Goal: Task Accomplishment & Management: Manage account settings

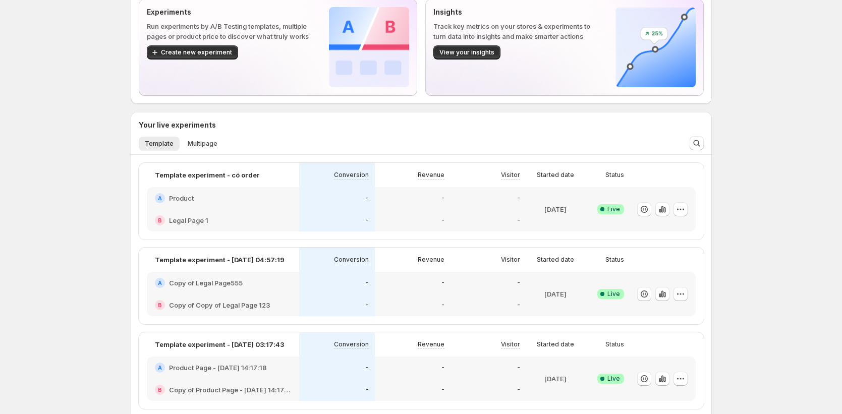
scroll to position [72, 0]
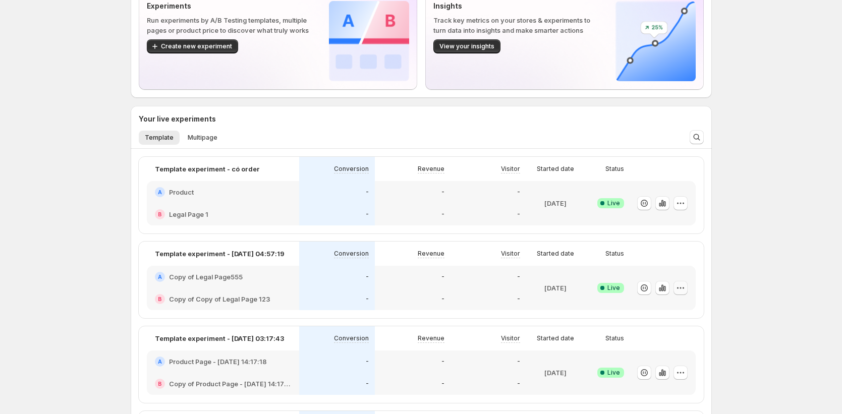
click at [685, 292] on icon "button" at bounding box center [680, 288] width 10 height 10
click at [661, 313] on span "Edit" at bounding box center [691, 309] width 105 height 10
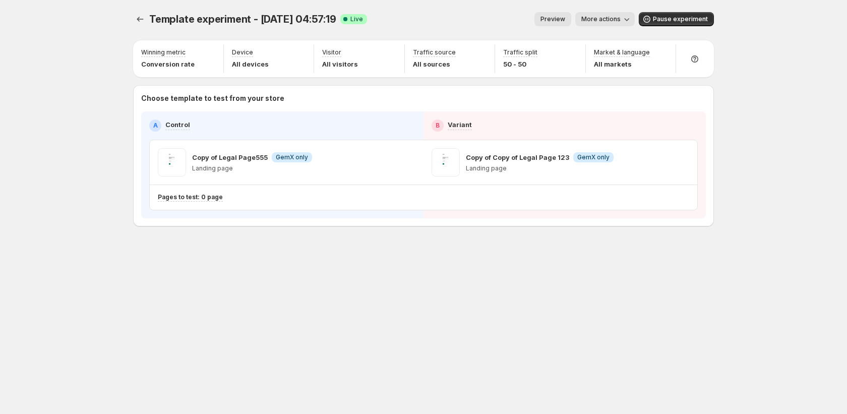
click at [603, 22] on span "More actions" at bounding box center [600, 19] width 39 height 8
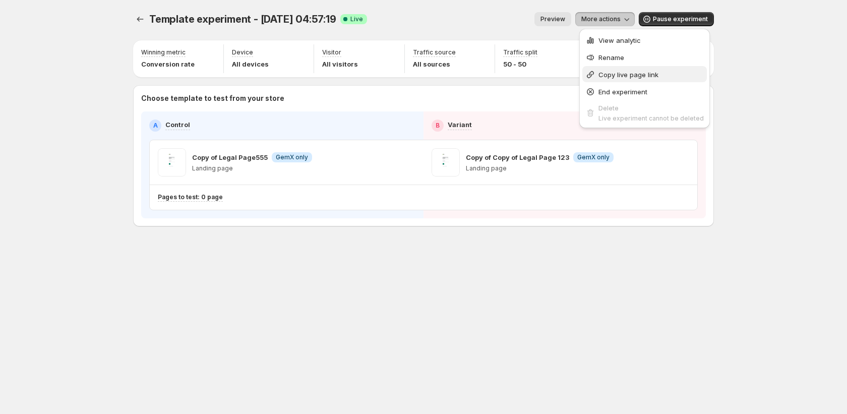
click at [602, 80] on button "Copy live page link" at bounding box center [644, 74] width 125 height 16
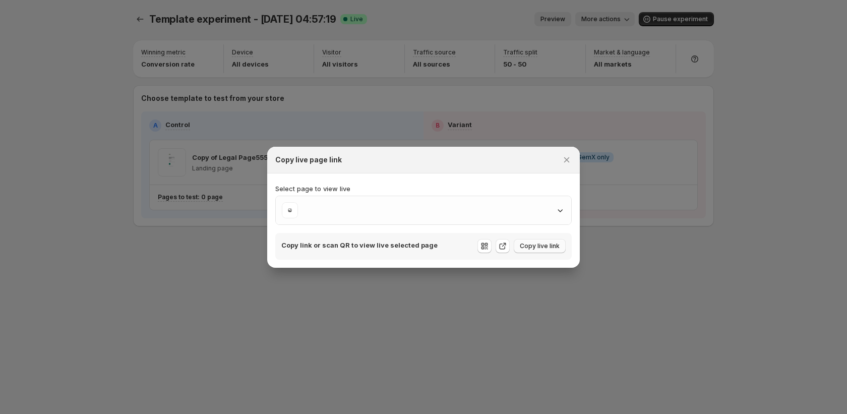
click at [526, 242] on span "Copy live link" at bounding box center [540, 246] width 40 height 8
click at [532, 248] on span "Copy live link" at bounding box center [540, 246] width 40 height 8
click at [573, 161] on button "Close" at bounding box center [567, 160] width 14 height 14
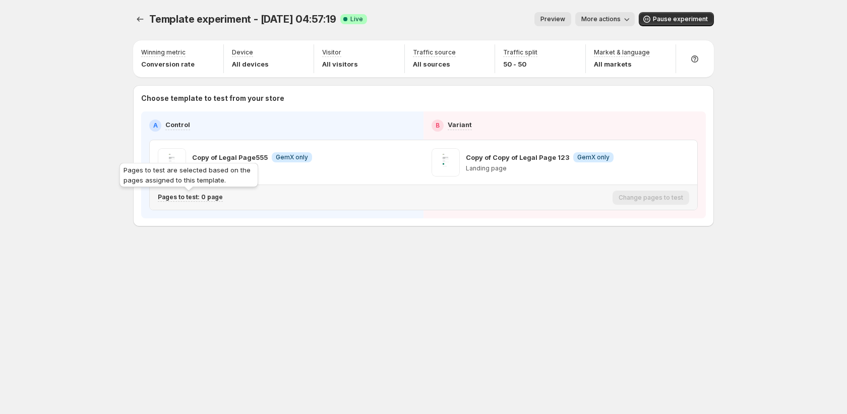
click at [181, 201] on div "Pages to test: 0 page" at bounding box center [190, 197] width 65 height 9
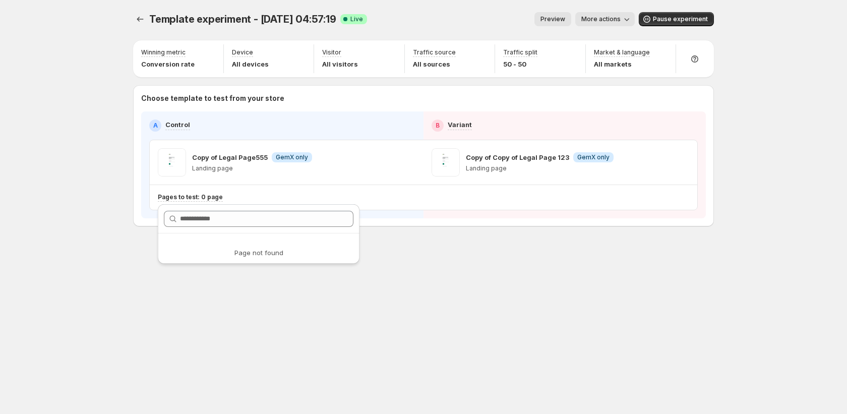
click at [525, 310] on div "Template experiment - Sep 16, 04:57:19. This page is ready Template experiment …" at bounding box center [423, 207] width 605 height 414
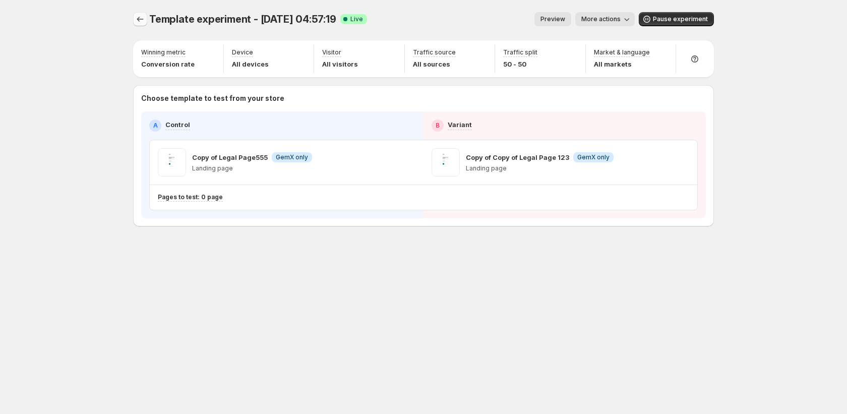
click at [139, 18] on icon "Experiments" at bounding box center [140, 19] width 10 height 10
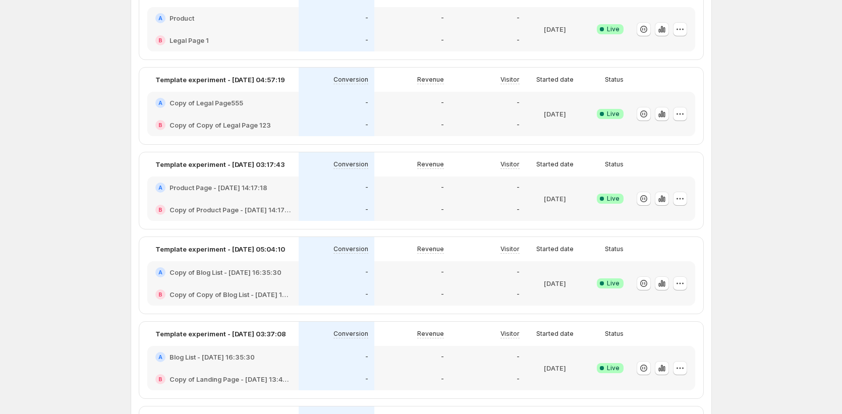
scroll to position [178, 0]
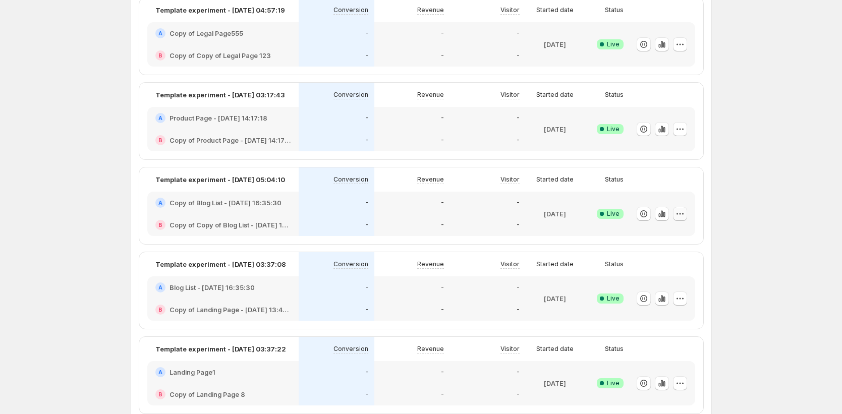
drag, startPoint x: 683, startPoint y: 215, endPoint x: 677, endPoint y: 220, distance: 8.2
click at [683, 215] on icon "button" at bounding box center [680, 214] width 10 height 10
click at [669, 242] on button "Edit" at bounding box center [685, 235] width 125 height 16
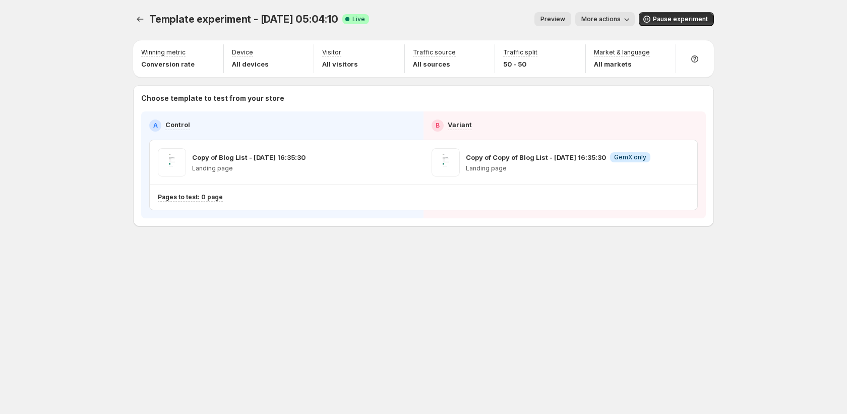
click at [620, 25] on button "More actions" at bounding box center [604, 19] width 59 height 14
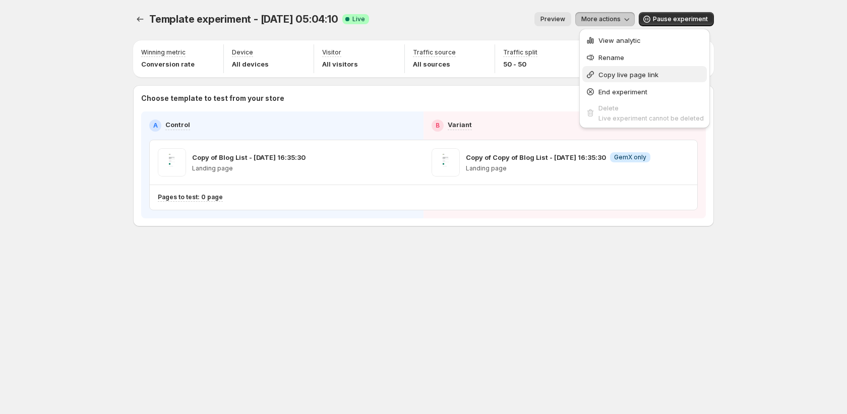
click at [602, 68] on button "Copy live page link" at bounding box center [644, 74] width 125 height 16
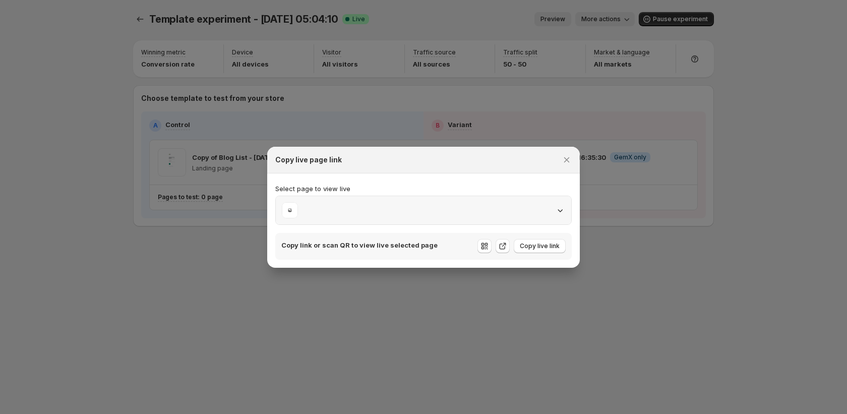
click at [472, 203] on div ":rg2:" at bounding box center [423, 210] width 283 height 16
click at [527, 208] on div ":rg2:" at bounding box center [423, 210] width 283 height 16
click at [567, 157] on icon "Close" at bounding box center [567, 160] width 10 height 10
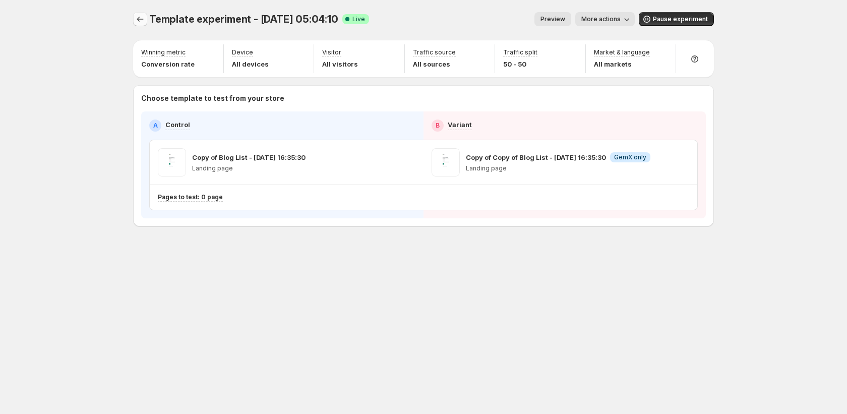
click at [146, 23] on button "Experiments" at bounding box center [140, 19] width 14 height 14
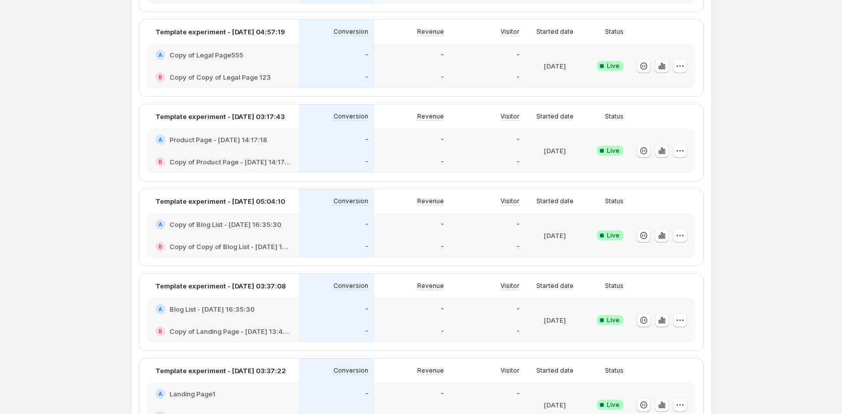
scroll to position [192, 0]
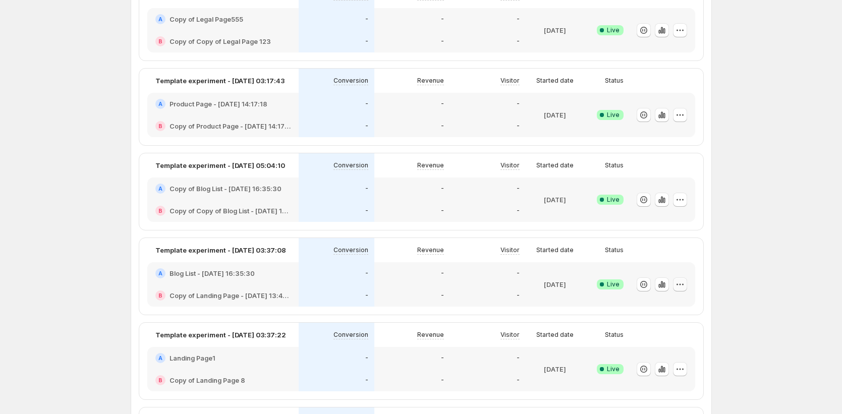
click at [684, 282] on icon "button" at bounding box center [680, 284] width 10 height 10
click at [666, 308] on span "Edit" at bounding box center [691, 306] width 105 height 10
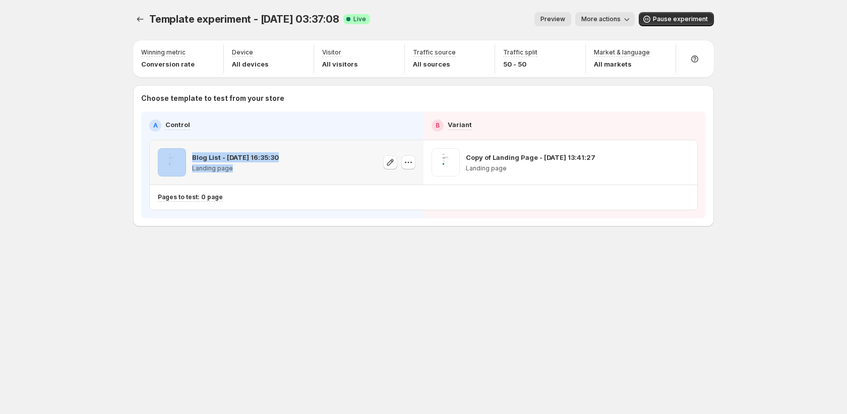
drag, startPoint x: 181, startPoint y: 181, endPoint x: 178, endPoint y: 187, distance: 6.4
click at [178, 186] on div "Blog List - Sep 12, 16:35:30 Landing page Copy of Landing Page - Sep 11, 13:41:…" at bounding box center [423, 175] width 549 height 71
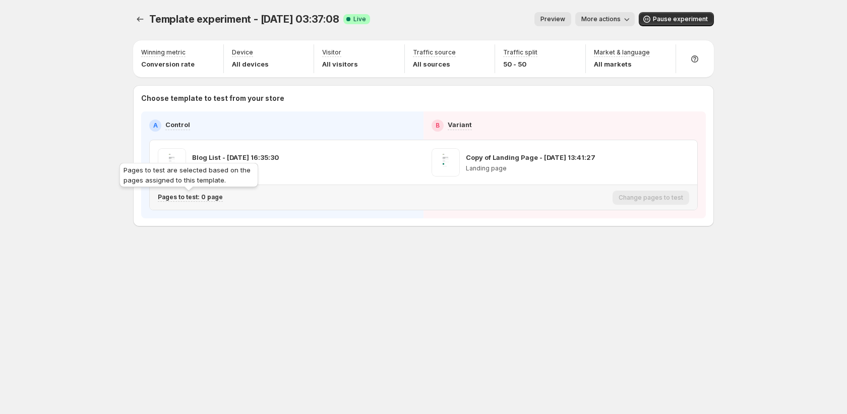
click at [206, 201] on div "Pages to test: 0 page" at bounding box center [190, 197] width 65 height 9
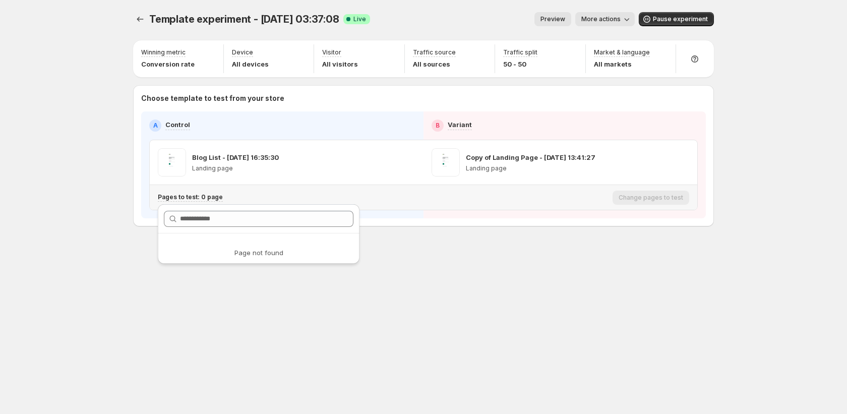
click at [501, 256] on div "Template experiment - Sep 18, 03:37:08. This page is ready Template experiment …" at bounding box center [423, 140] width 605 height 281
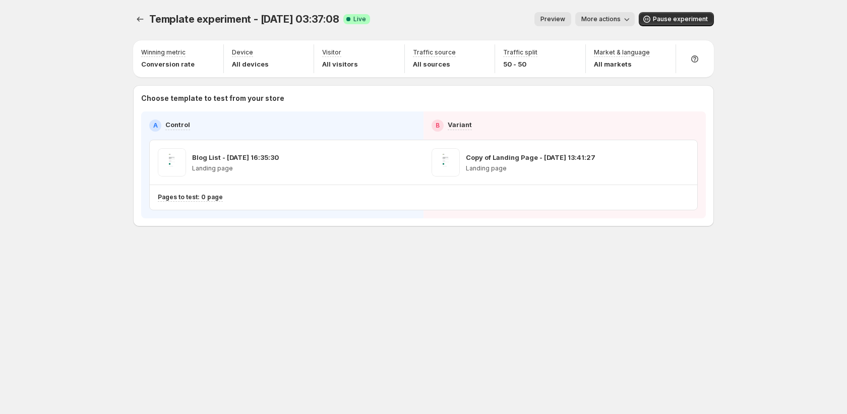
click at [632, 22] on icon "button" at bounding box center [627, 19] width 10 height 10
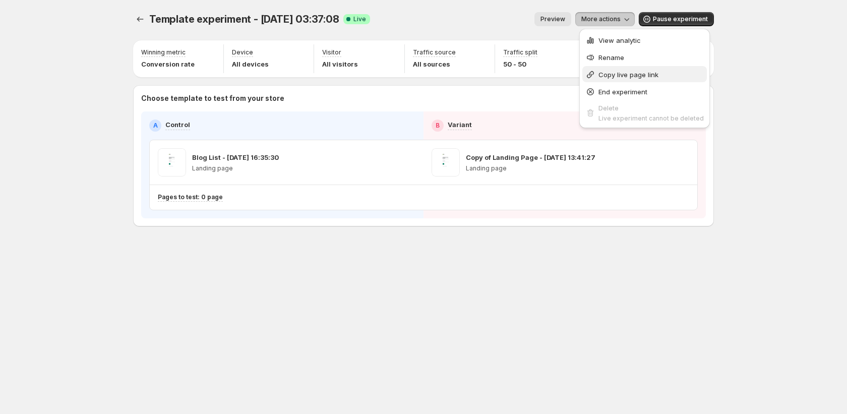
click at [624, 76] on span "Copy live page link" at bounding box center [628, 75] width 60 height 8
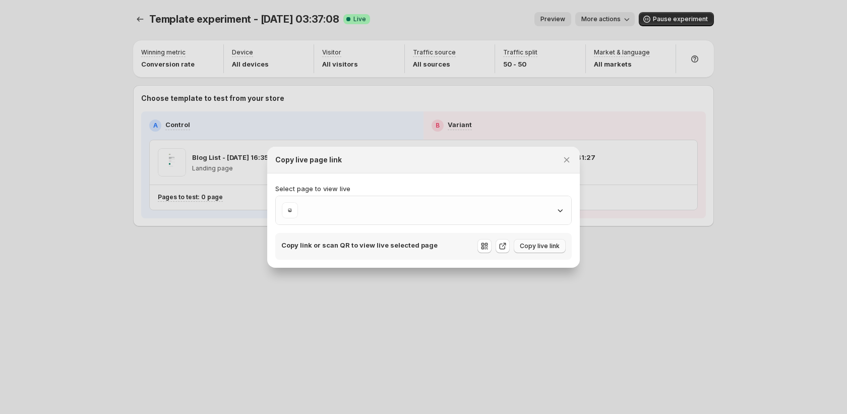
click at [528, 249] on span "Copy live link" at bounding box center [540, 246] width 40 height 8
click at [561, 211] on icon ":r13n:" at bounding box center [560, 210] width 10 height 10
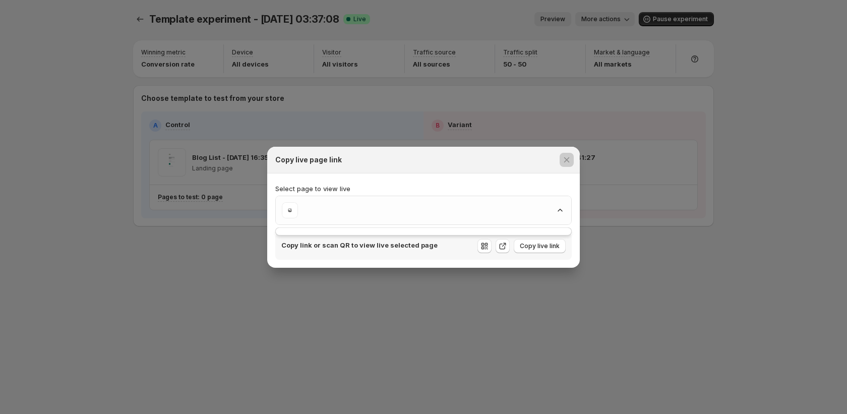
click at [494, 270] on div at bounding box center [423, 207] width 847 height 414
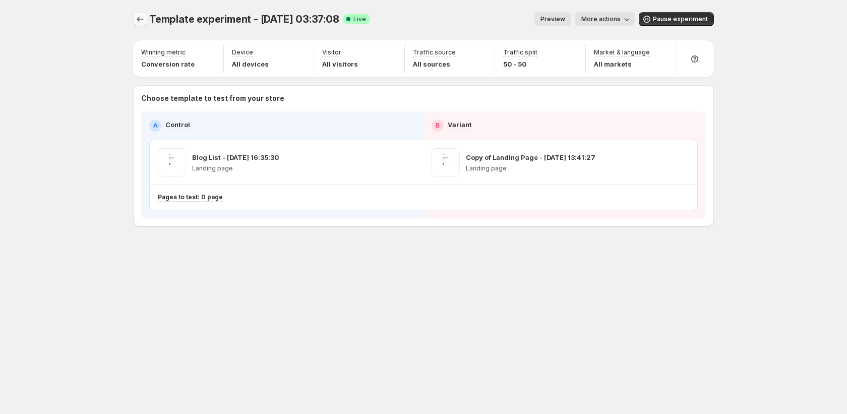
click at [139, 18] on icon "Experiments" at bounding box center [140, 19] width 10 height 10
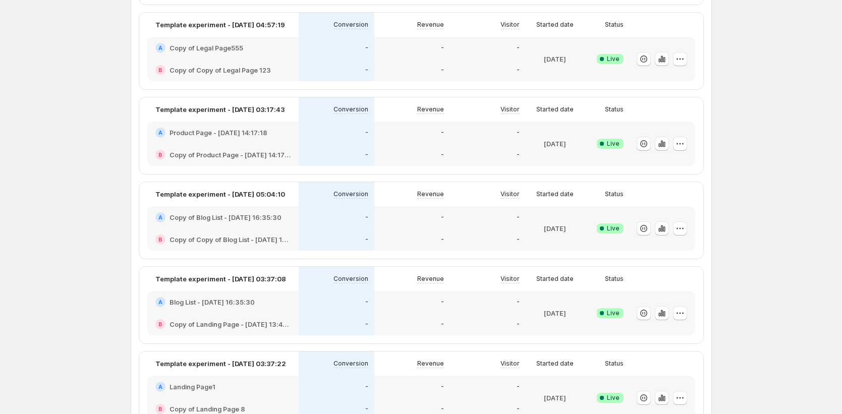
scroll to position [167, 0]
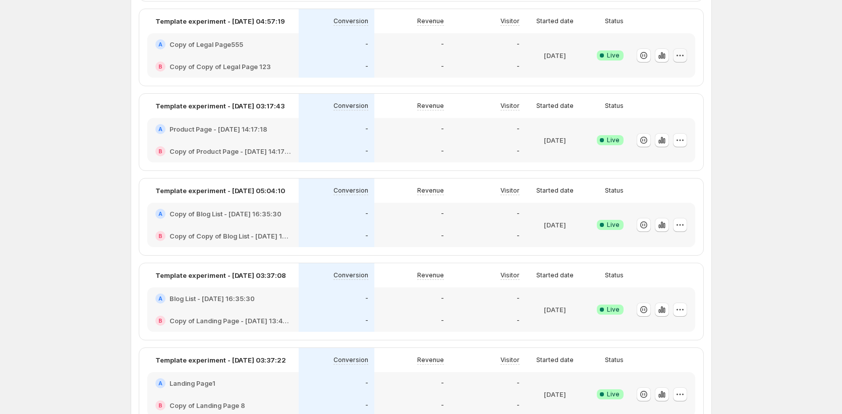
click at [687, 59] on button "button" at bounding box center [680, 55] width 14 height 14
click at [669, 81] on span "Edit" at bounding box center [691, 77] width 105 height 10
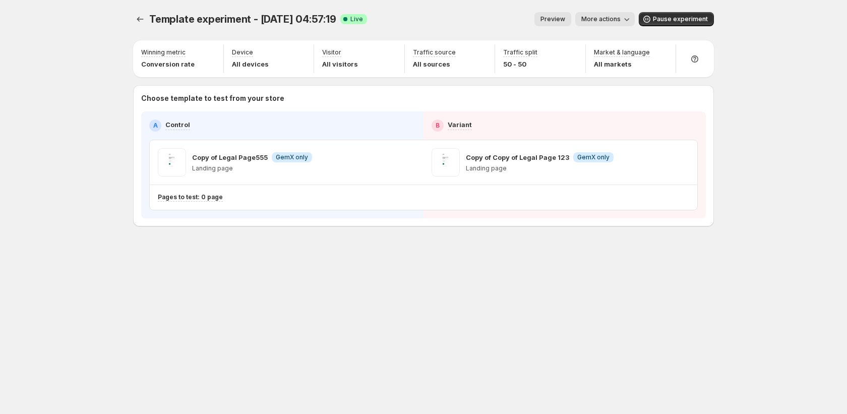
click at [621, 16] on span "More actions" at bounding box center [600, 19] width 39 height 8
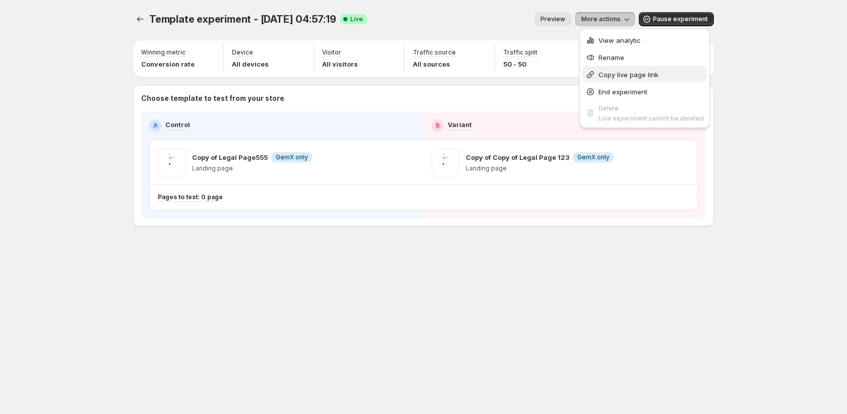
click at [627, 71] on span "Copy live page link" at bounding box center [628, 75] width 60 height 8
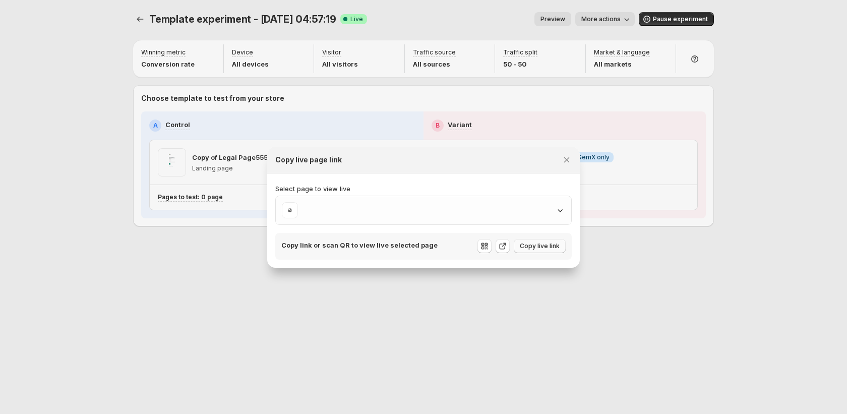
click at [533, 248] on span "Copy live link" at bounding box center [540, 246] width 40 height 8
click at [551, 214] on div ":r1e3:" at bounding box center [423, 210] width 283 height 16
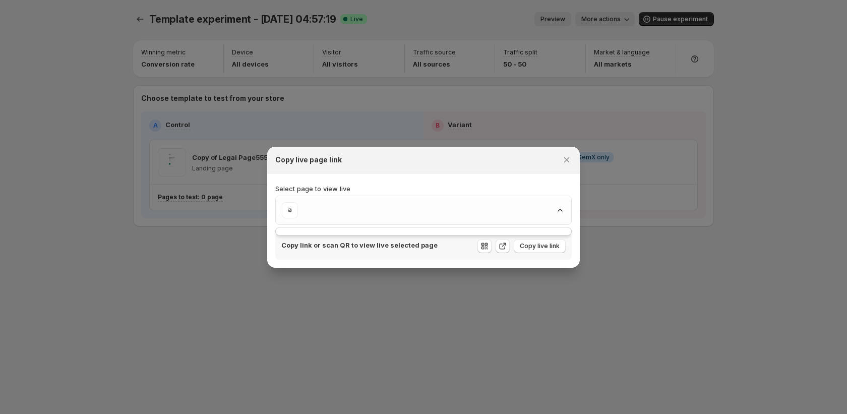
click at [627, 214] on div at bounding box center [423, 207] width 847 height 414
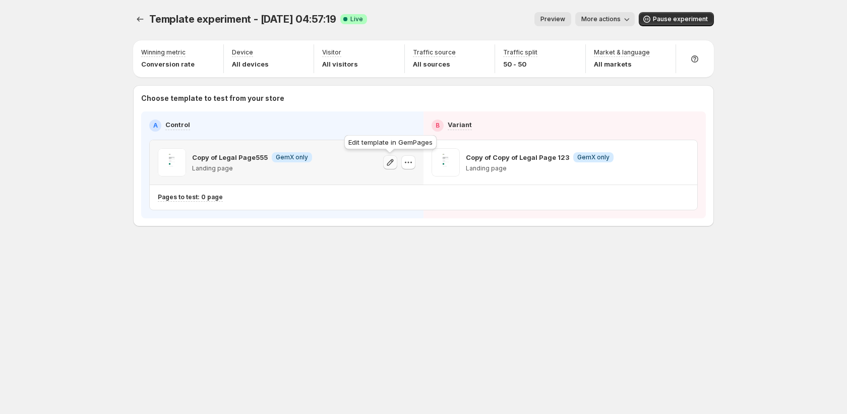
click at [393, 163] on icon "button" at bounding box center [390, 162] width 10 height 10
click at [613, 20] on span "More actions" at bounding box center [600, 19] width 39 height 8
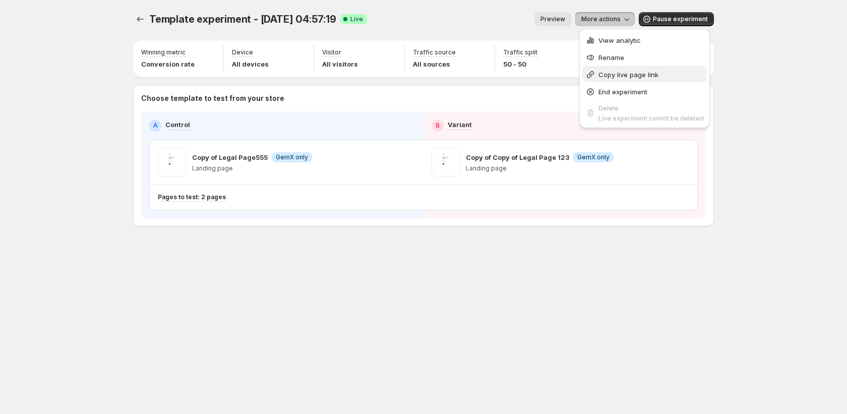
click at [609, 78] on span "Copy live page link" at bounding box center [628, 75] width 60 height 8
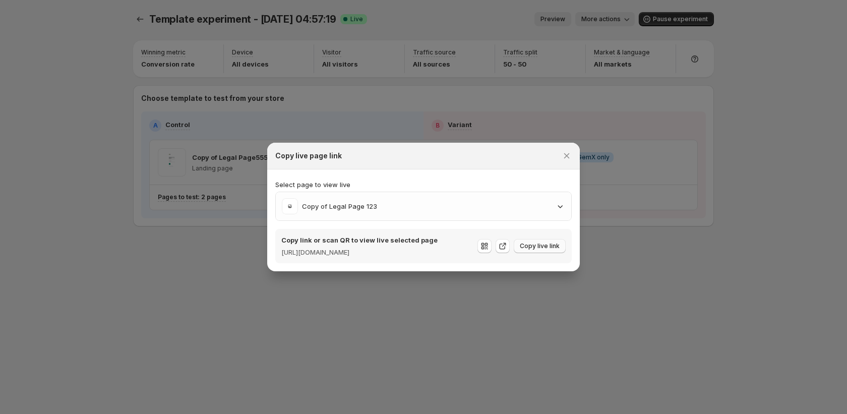
click at [530, 245] on span "Copy live link" at bounding box center [540, 246] width 40 height 8
click at [521, 248] on span "Copy live link" at bounding box center [540, 246] width 40 height 8
click at [565, 151] on icon "Close" at bounding box center [567, 156] width 10 height 10
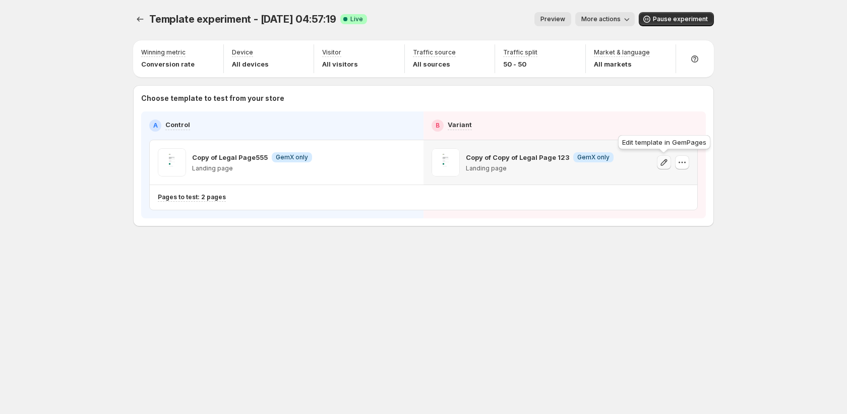
click at [660, 163] on icon "button" at bounding box center [664, 162] width 10 height 10
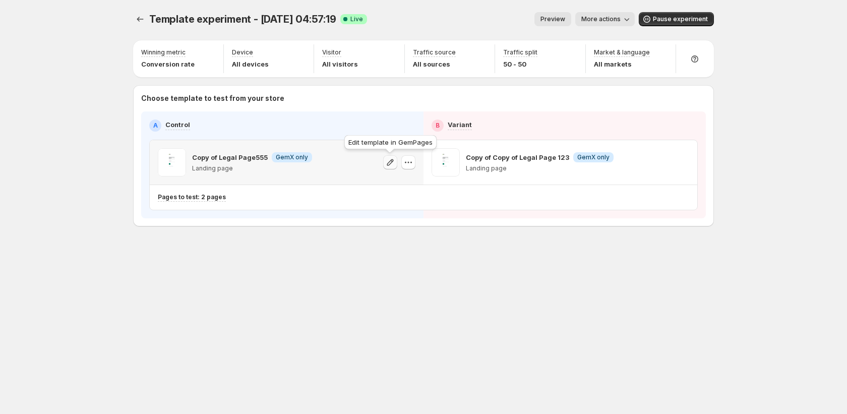
click at [393, 160] on icon "button" at bounding box center [390, 162] width 7 height 7
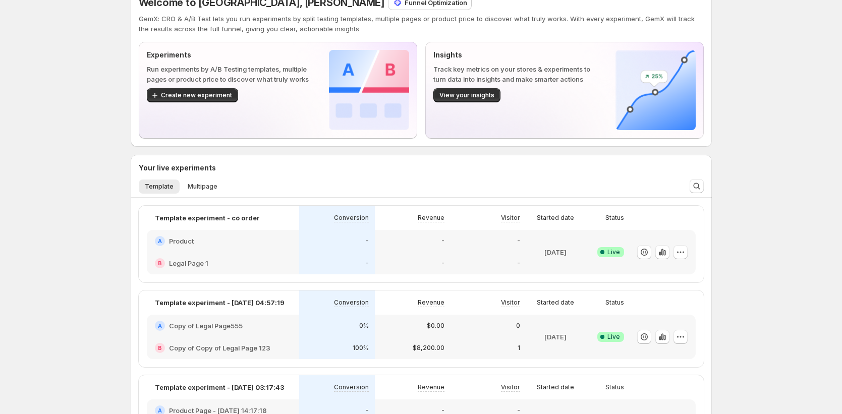
scroll to position [58, 0]
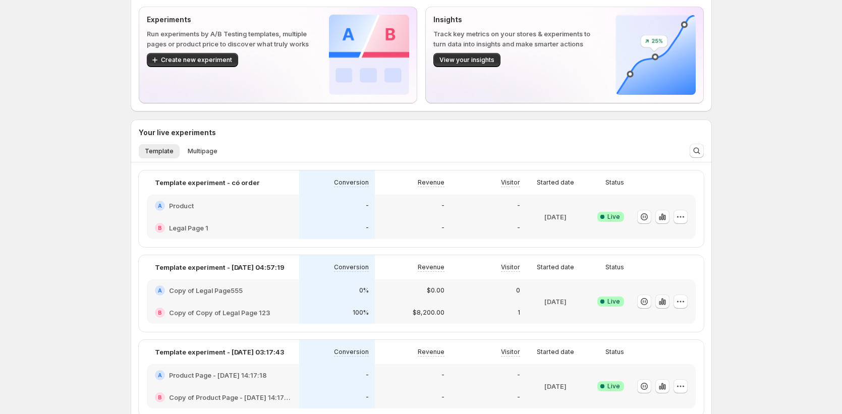
click at [667, 305] on icon "button" at bounding box center [662, 301] width 10 height 10
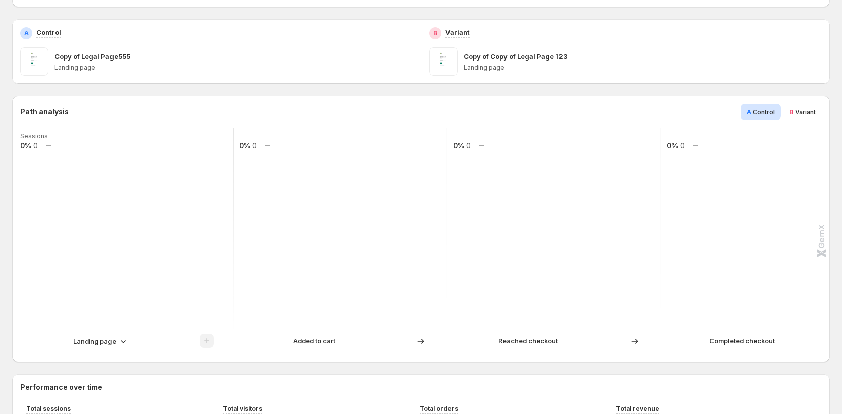
scroll to position [201, 0]
